Goal: Check status: Check status

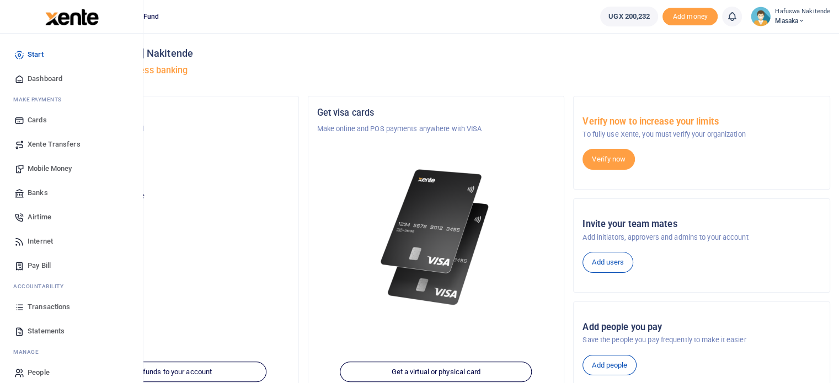
click at [40, 330] on span "Statements" at bounding box center [46, 331] width 37 height 11
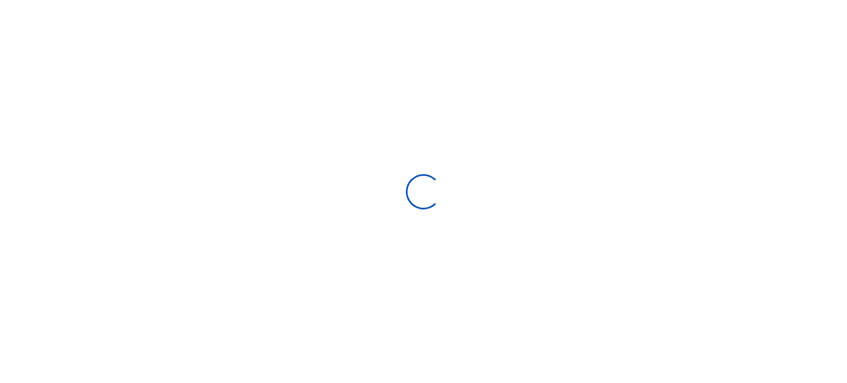
select select "ALL"
type input "[DATE] - [DATE]"
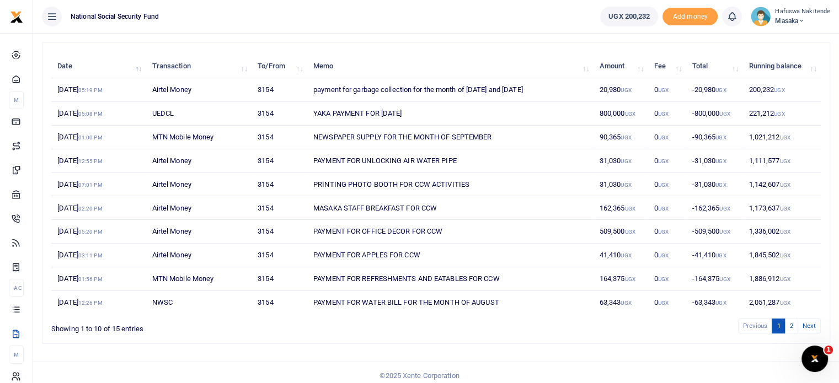
scroll to position [122, 0]
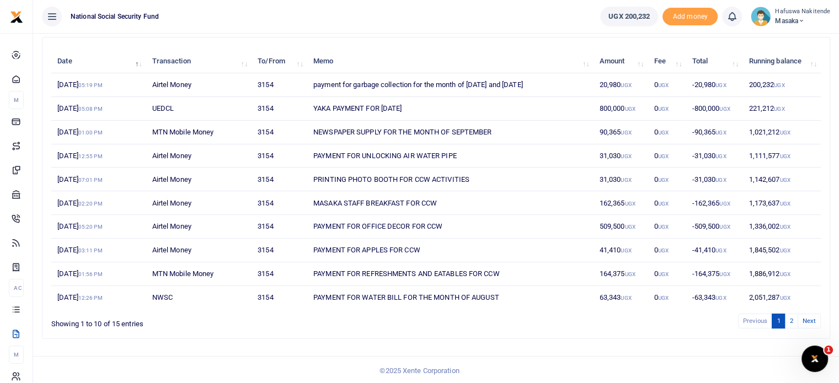
click at [591, 339] on div "Date Transaction To/From Memo Amount Fee Total Running balance [DATE] 05:19 PM …" at bounding box center [436, 192] width 797 height 311
click at [622, 328] on div "Date Transaction To/From Memo Amount Fee Total Running balance [DATE] 05:19 PM …" at bounding box center [435, 188] width 787 height 301
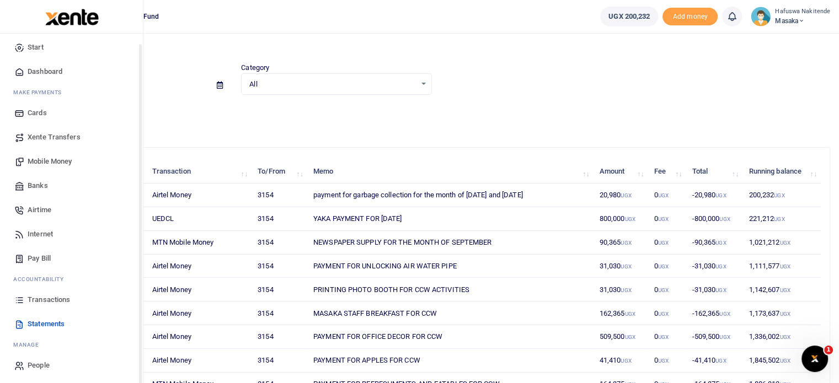
scroll to position [9, 0]
click at [51, 298] on span "Transactions" at bounding box center [49, 297] width 42 height 11
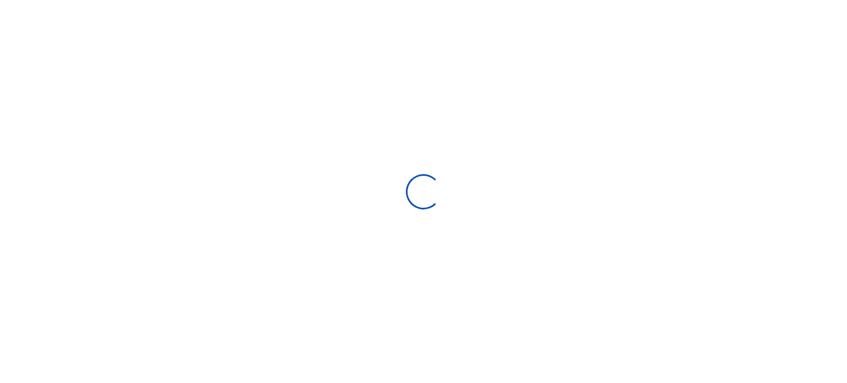
select select
type input "[DATE] - [DATE]"
